Goal: Find specific page/section

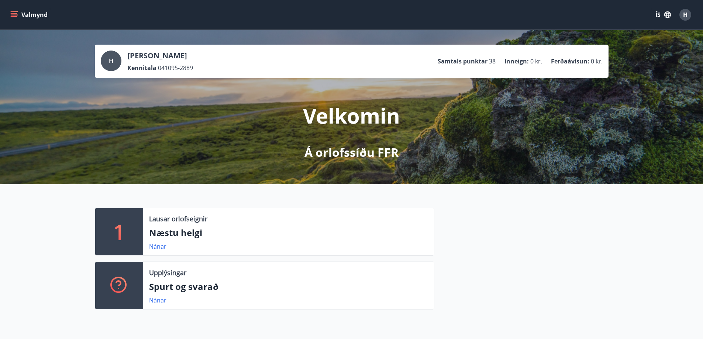
drag, startPoint x: 28, startPoint y: 19, endPoint x: 44, endPoint y: 79, distance: 61.7
click at [28, 18] on button "Valmynd" at bounding box center [30, 14] width 42 height 13
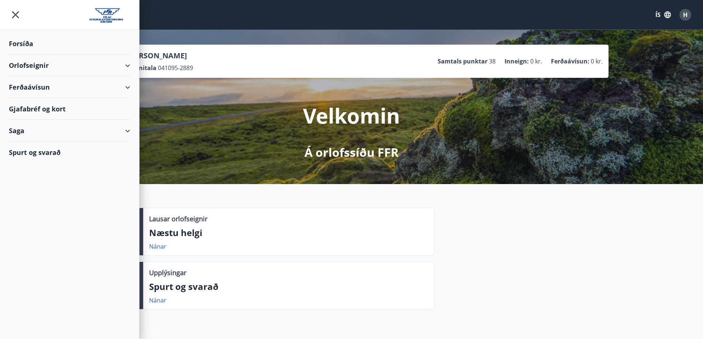
click at [51, 110] on div "Gjafabréf og kort" at bounding box center [69, 109] width 121 height 22
